Goal: Task Accomplishment & Management: Manage account settings

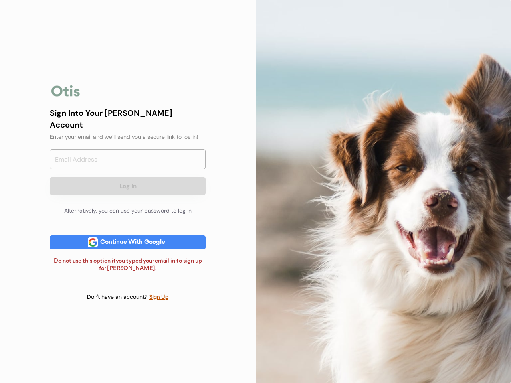
click at [255, 192] on div at bounding box center [382, 191] width 255 height 383
click at [128, 192] on div "Log In Alternatively, you can use your password to log in" at bounding box center [128, 184] width 156 height 70
click at [66, 96] on div at bounding box center [66, 91] width 32 height 16
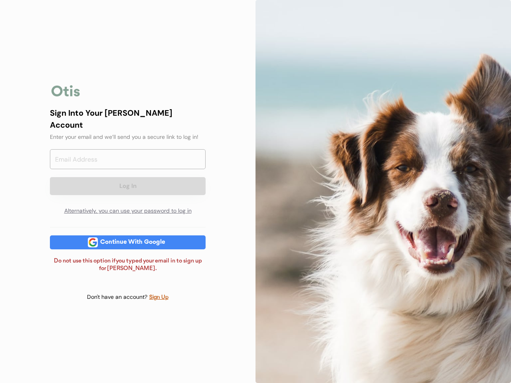
click at [128, 163] on input "email" at bounding box center [128, 159] width 156 height 20
click at [128, 124] on div "Sign Into Your [PERSON_NAME] Account" at bounding box center [128, 119] width 156 height 24
click at [128, 118] on div "Sign Into Your [PERSON_NAME] Account" at bounding box center [128, 119] width 156 height 24
click at [128, 133] on div "Enter your email and we’ll send you a secure link to log in!" at bounding box center [128, 137] width 156 height 8
click at [128, 179] on button "Log In" at bounding box center [128, 186] width 156 height 18
